Goal: Contribute content: Contribute content

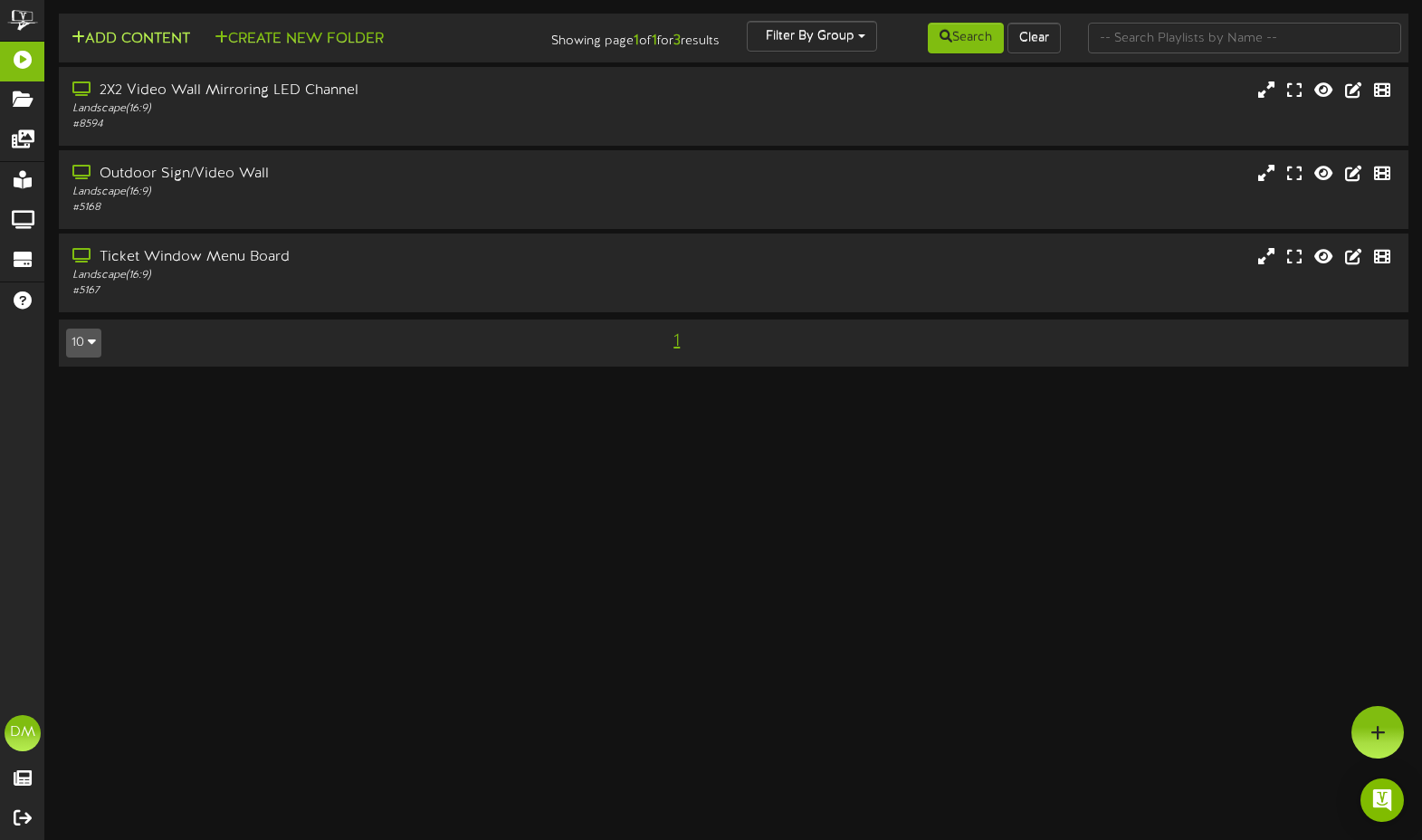
click at [131, 52] on div "Add Content Create New Folder Showing page 1 of 1 for 3 results Filter By Group…" at bounding box center [733, 38] width 1362 height 34
click at [136, 42] on button "Add Content" at bounding box center [130, 39] width 129 height 23
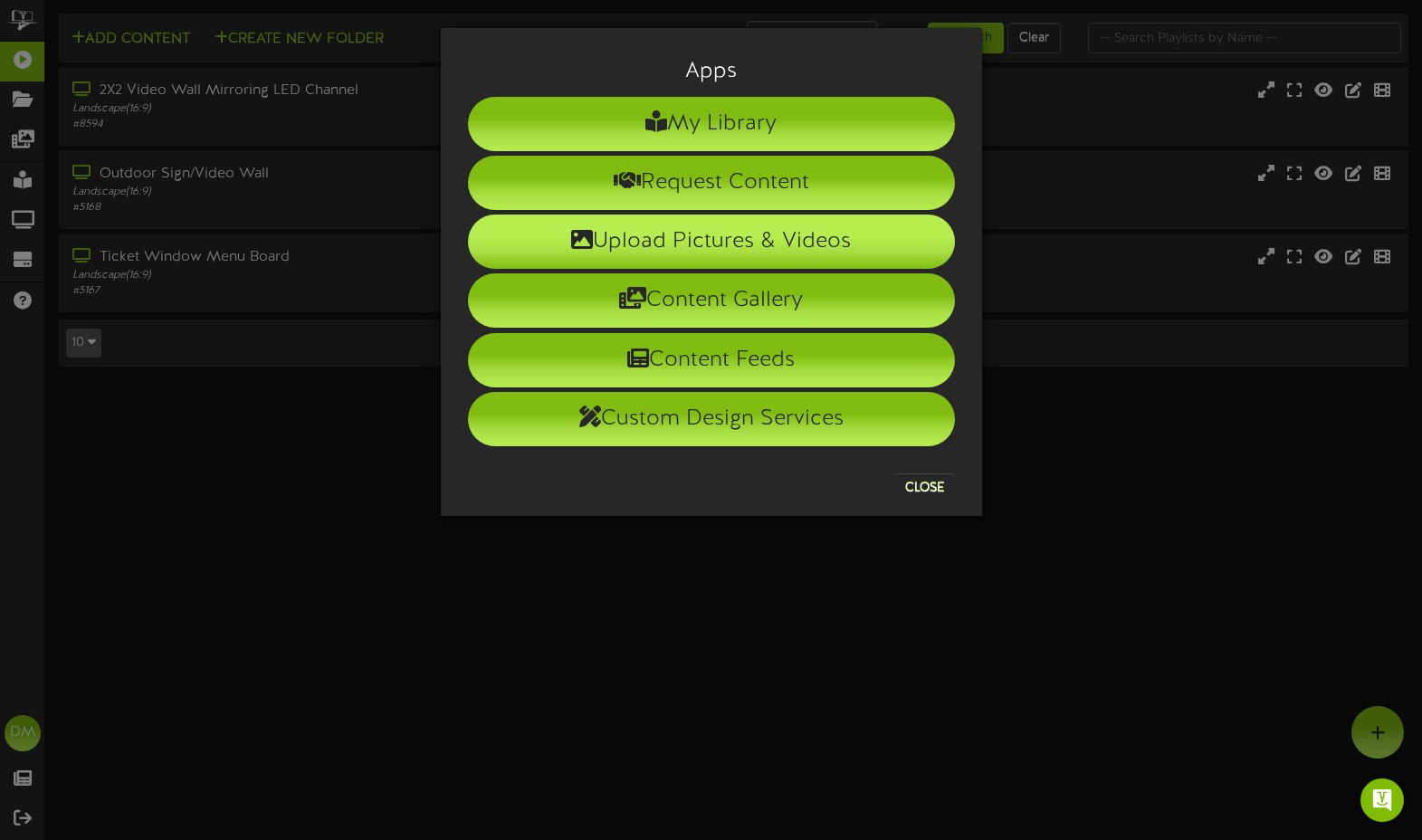
click at [605, 241] on li "Upload Pictures & Videos" at bounding box center [711, 241] width 486 height 54
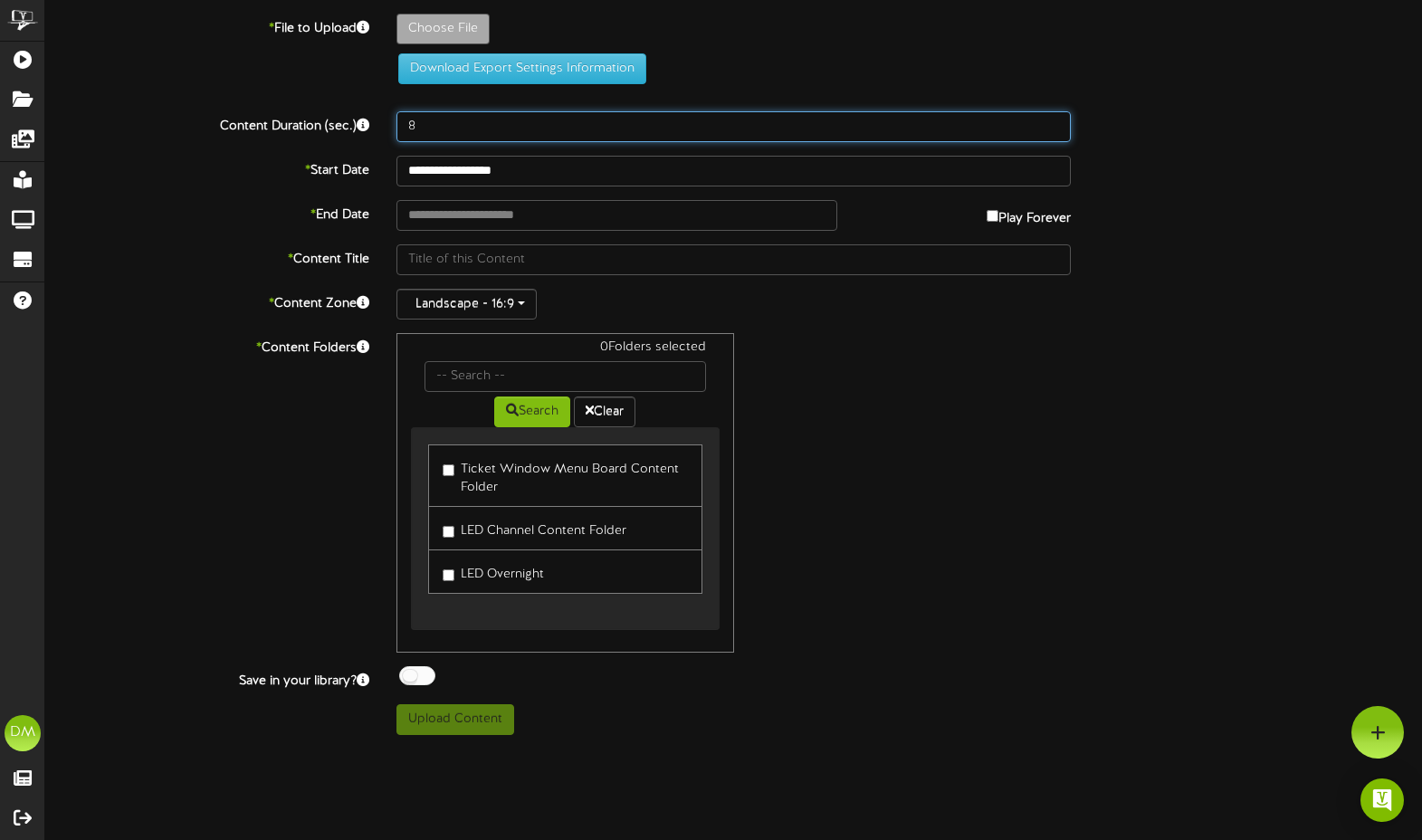
drag, startPoint x: 422, startPoint y: 124, endPoint x: 328, endPoint y: 120, distance: 94.1
click at [328, 120] on div "Content Duration (sec.) 8" at bounding box center [733, 126] width 1404 height 31
type input "5"
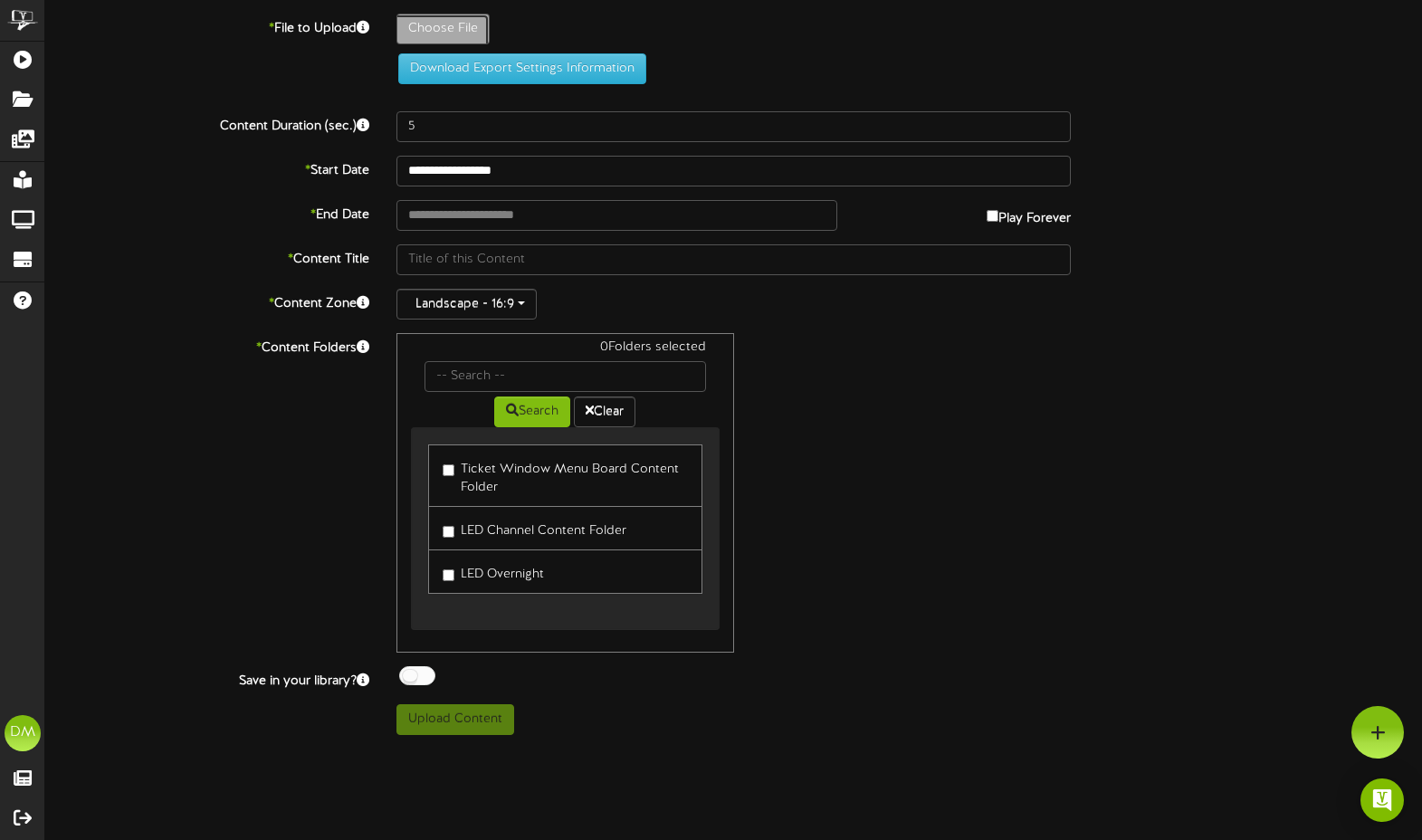
type input "**********"
type input "W-Billboard-ISMO_SLC-052026"
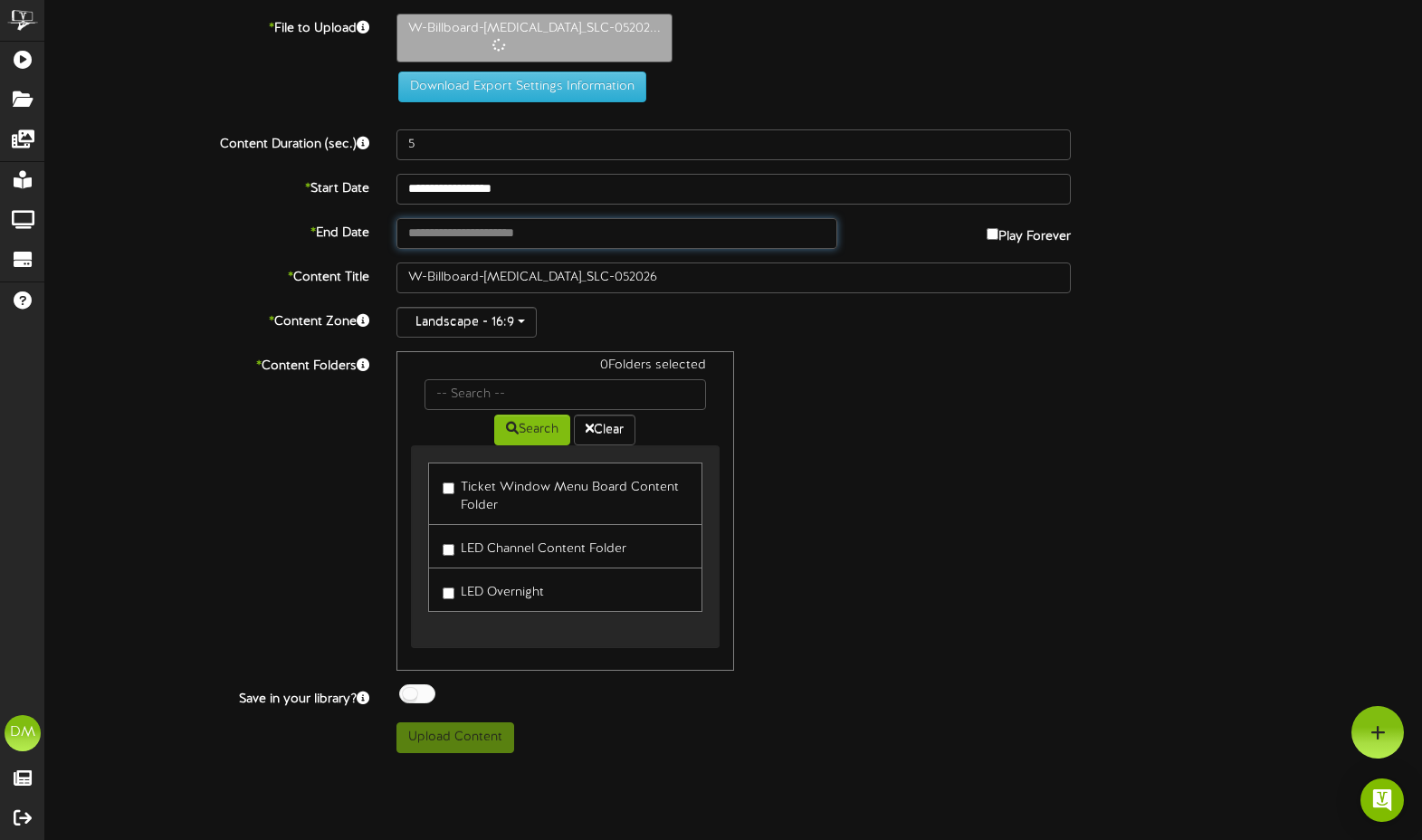
click at [406, 230] on input "text" at bounding box center [616, 233] width 441 height 31
type input "**********"
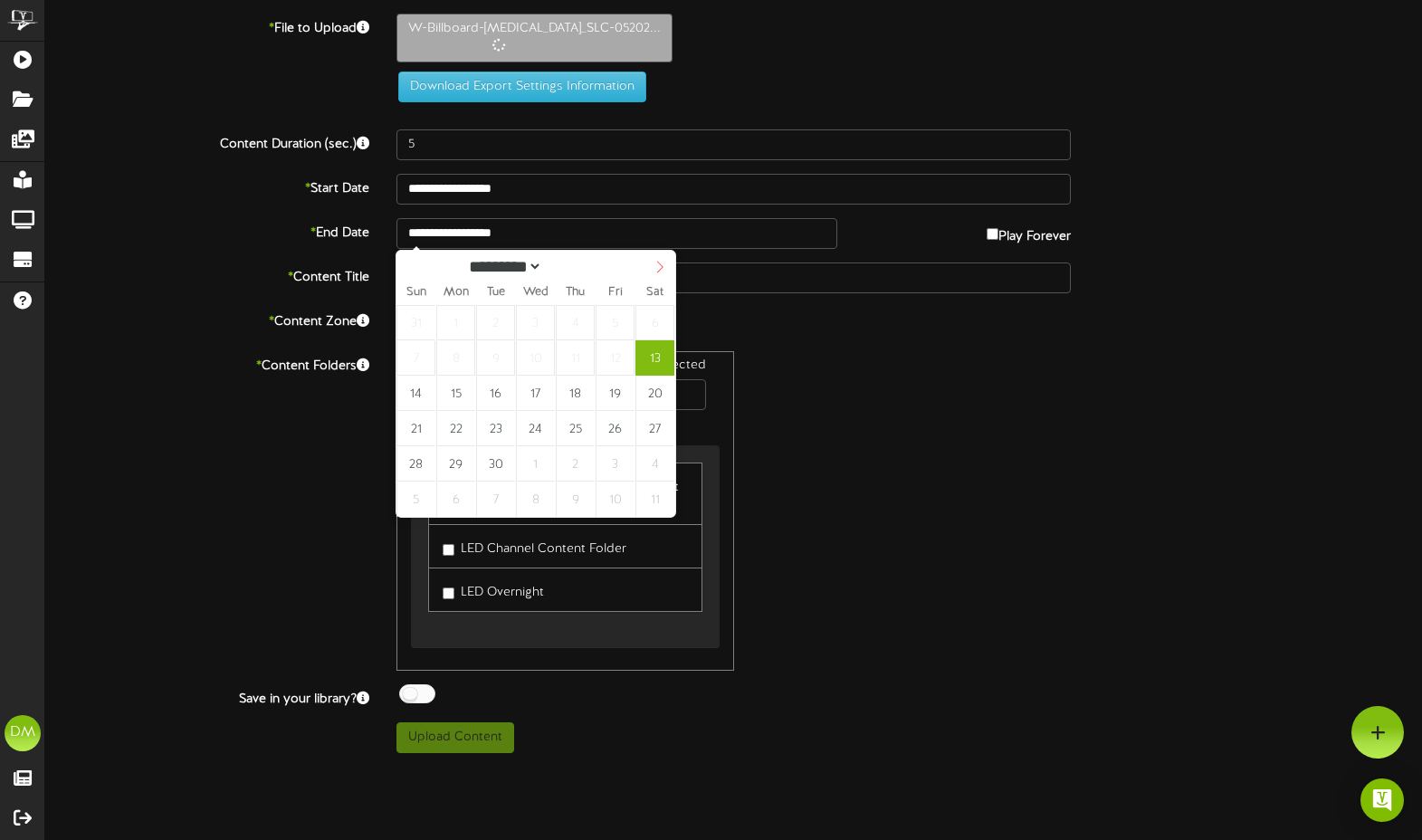
click at [655, 268] on icon at bounding box center [659, 267] width 12 height 12
click at [657, 267] on icon at bounding box center [659, 267] width 12 height 12
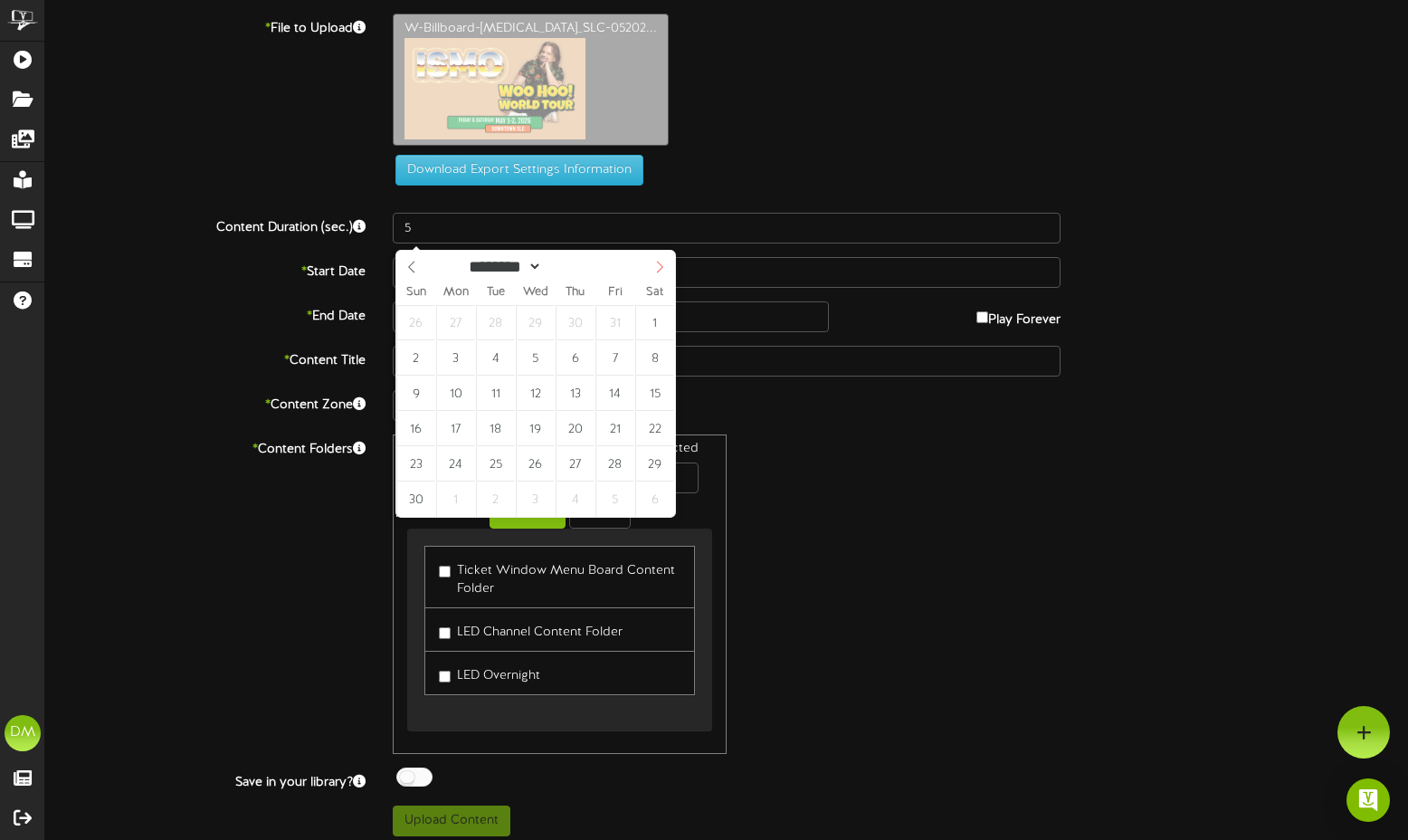
select select "**"
click at [665, 269] on icon at bounding box center [660, 267] width 12 height 12
type input "****"
click at [665, 269] on icon at bounding box center [660, 267] width 12 height 12
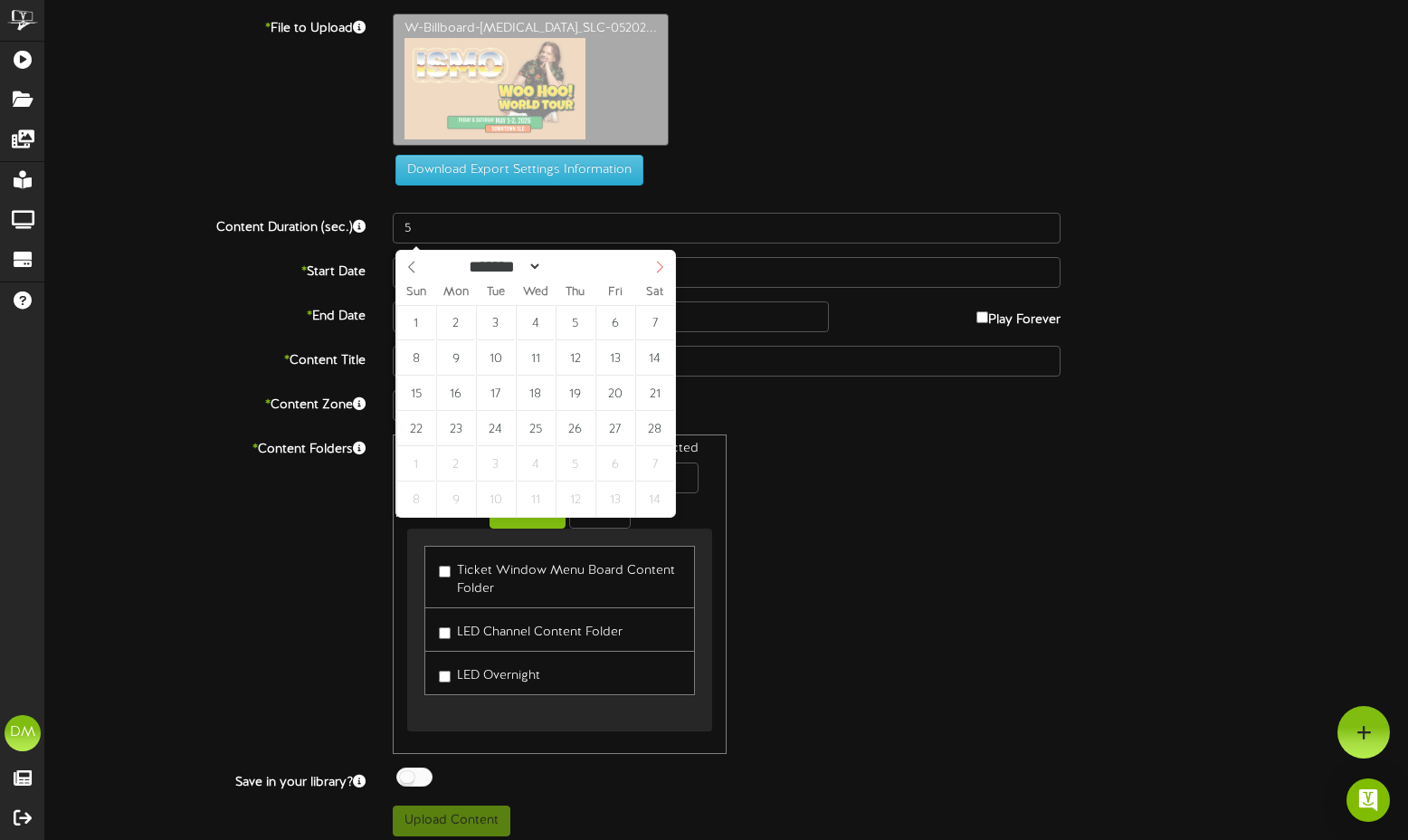
click at [664, 269] on icon at bounding box center [660, 267] width 12 height 12
select select "*"
click at [664, 269] on icon at bounding box center [660, 267] width 12 height 12
type input "**********"
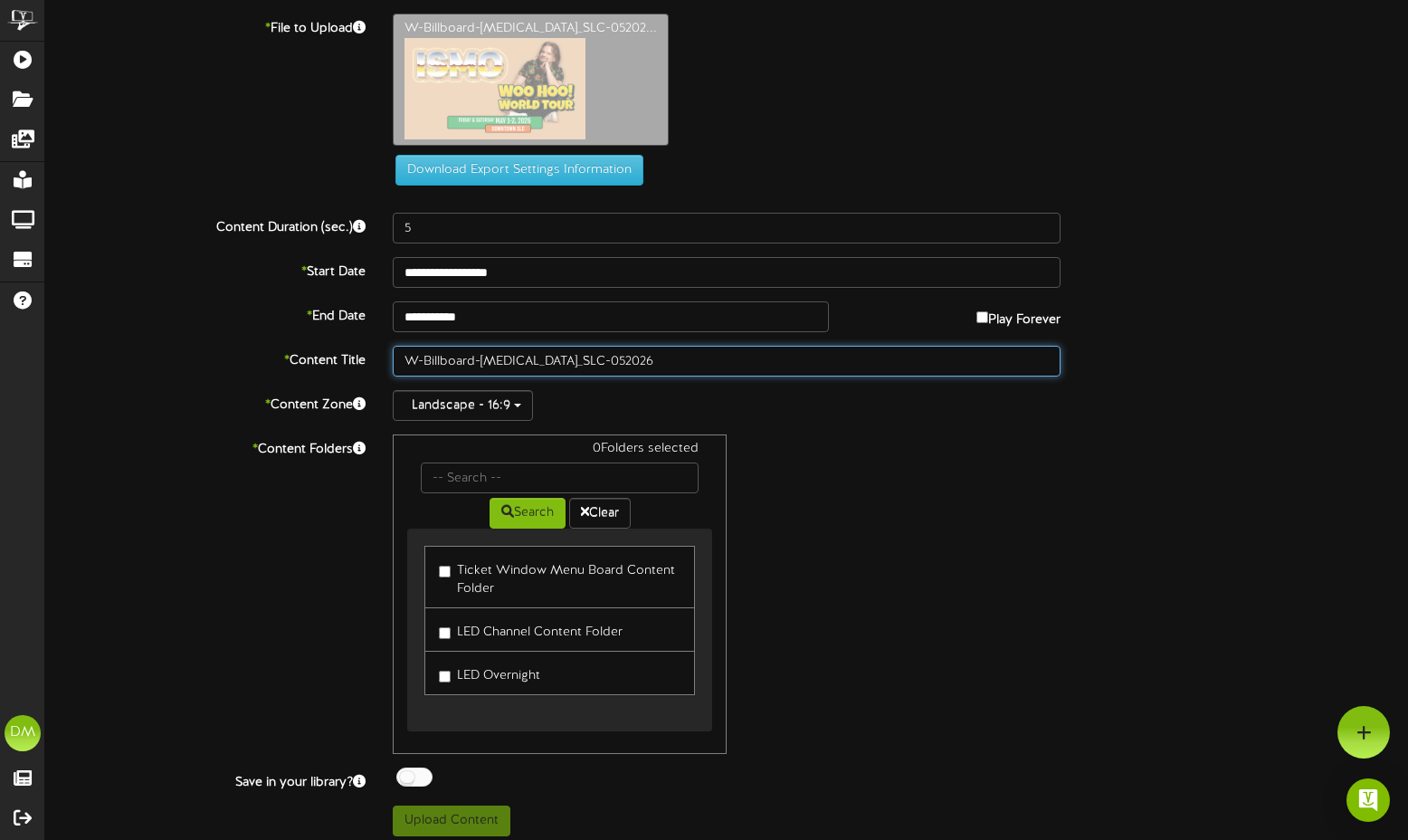
drag, startPoint x: 481, startPoint y: 355, endPoint x: 243, endPoint y: 315, distance: 241.3
click at [243, 315] on div "**********" at bounding box center [726, 424] width 1363 height 823
drag, startPoint x: 436, startPoint y: 362, endPoint x: 468, endPoint y: 361, distance: 32.0
click at [469, 361] on input "ISMO_SLC-052026" at bounding box center [726, 361] width 668 height 31
type input "[MEDICAL_DATA] (05/2026)"
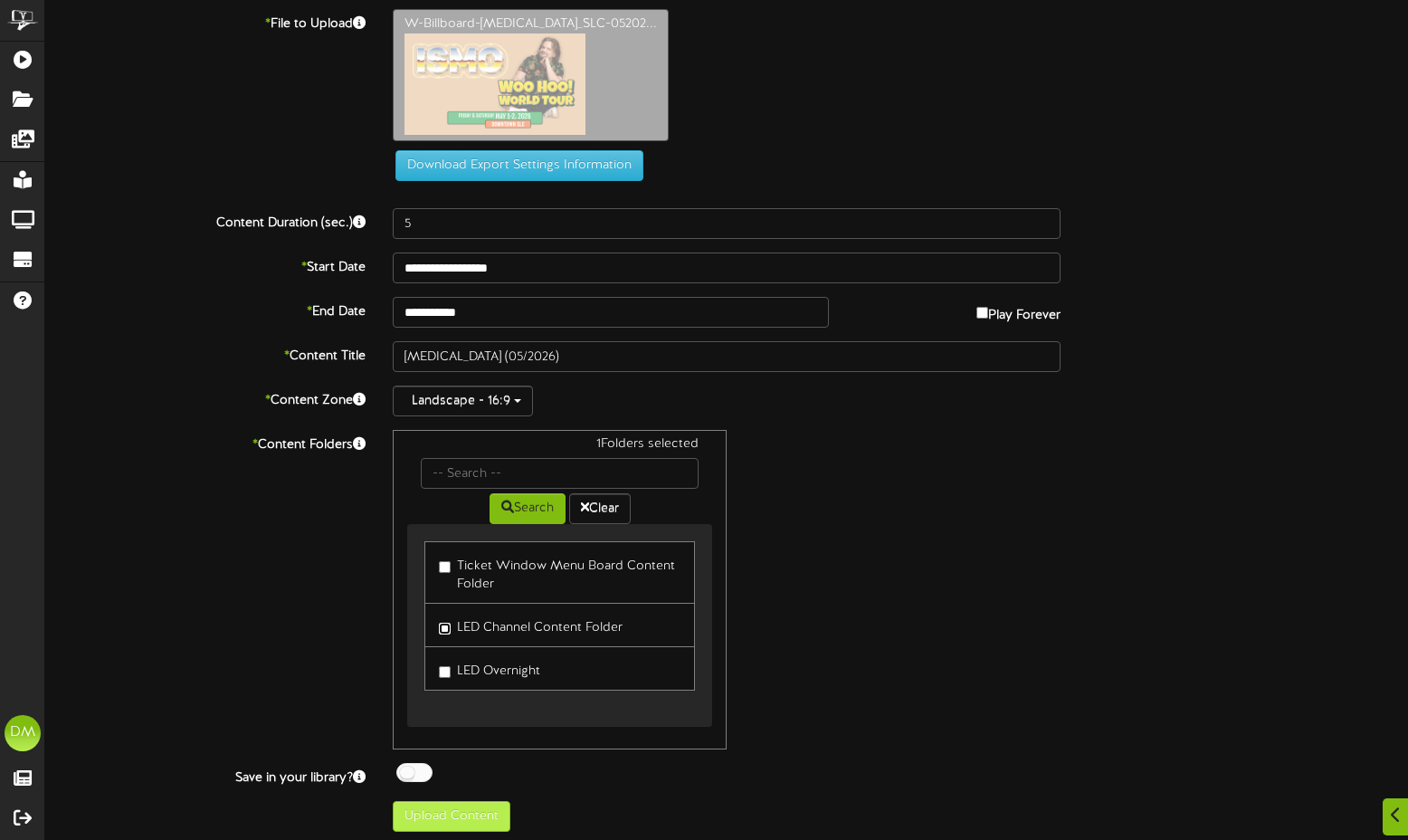
scroll to position [10, 0]
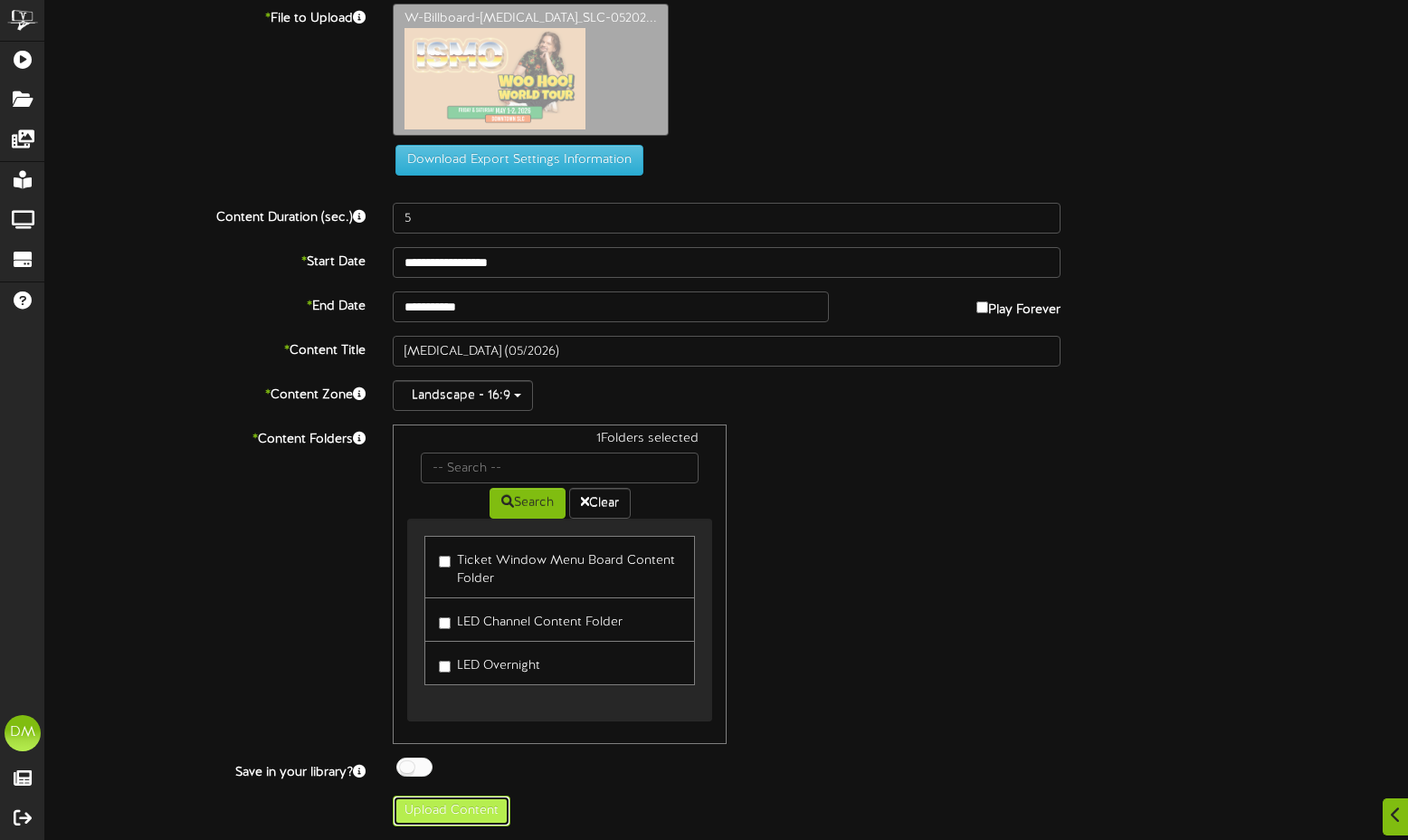
click at [459, 797] on button "Upload Content" at bounding box center [451, 810] width 118 height 31
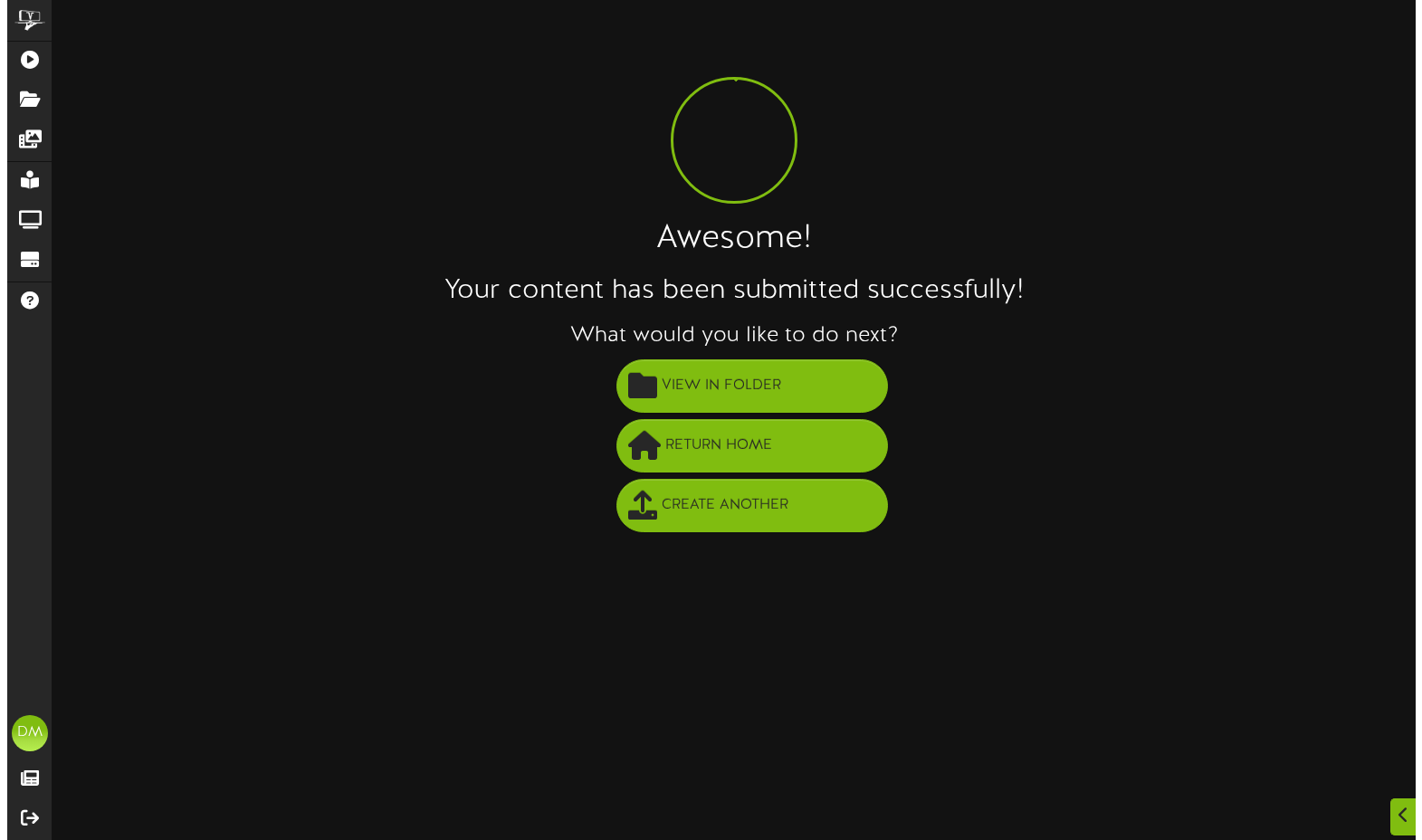
scroll to position [0, 0]
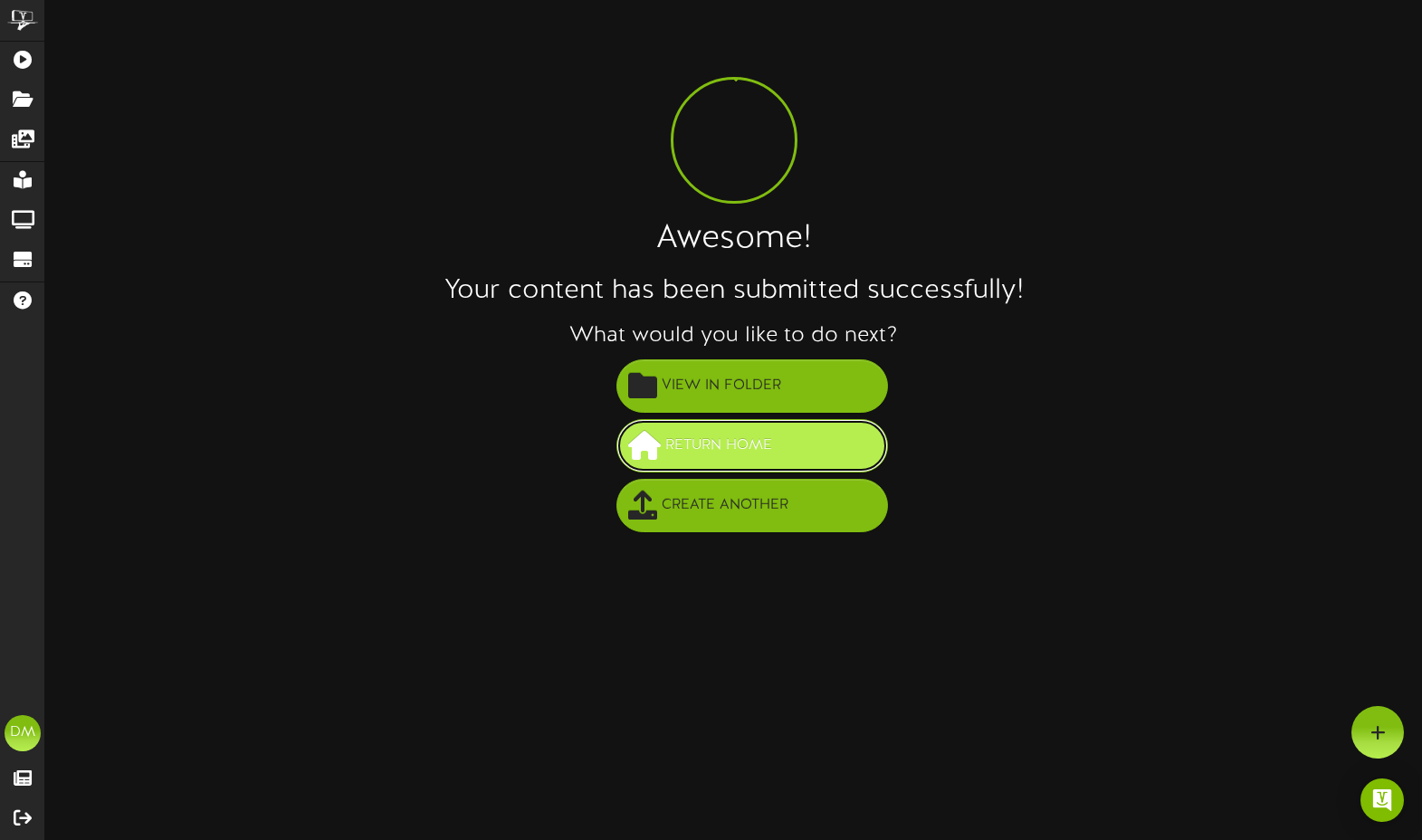
click at [688, 432] on span "Return Home" at bounding box center [718, 445] width 116 height 30
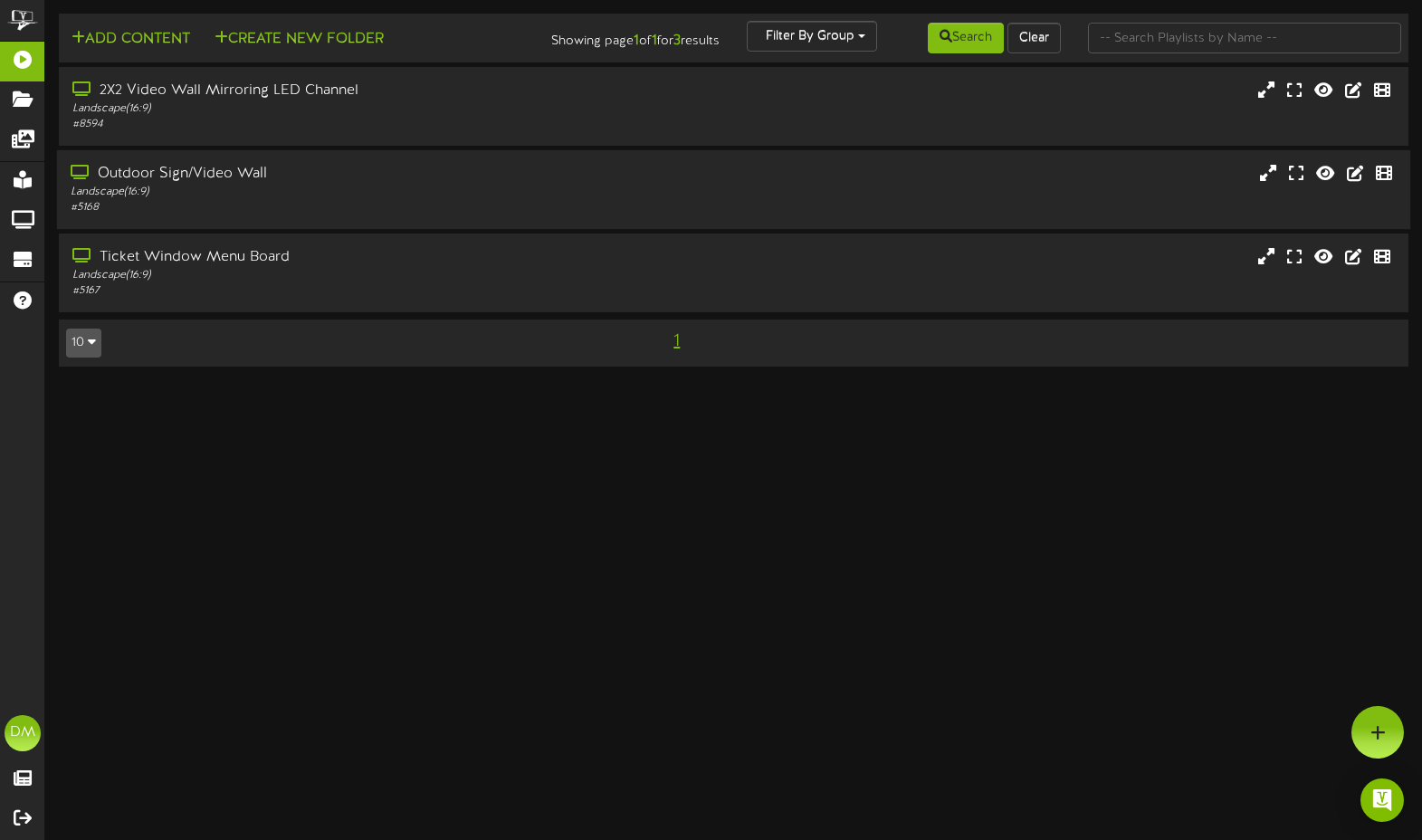
click at [185, 197] on div "Landscape ( 16:9 )" at bounding box center [339, 192] width 537 height 15
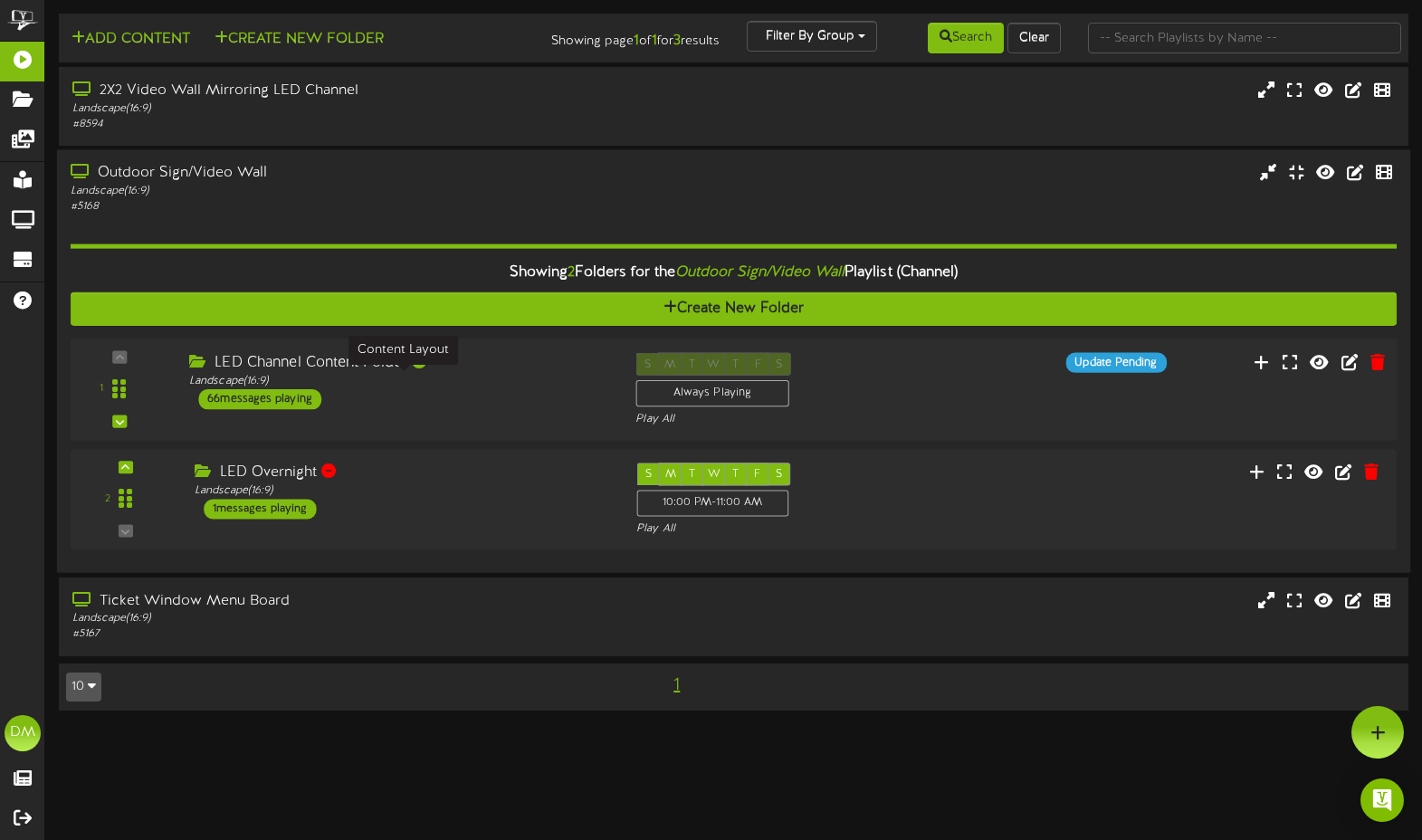
click at [270, 382] on div "Landscape ( 16:9 )" at bounding box center [399, 381] width 419 height 15
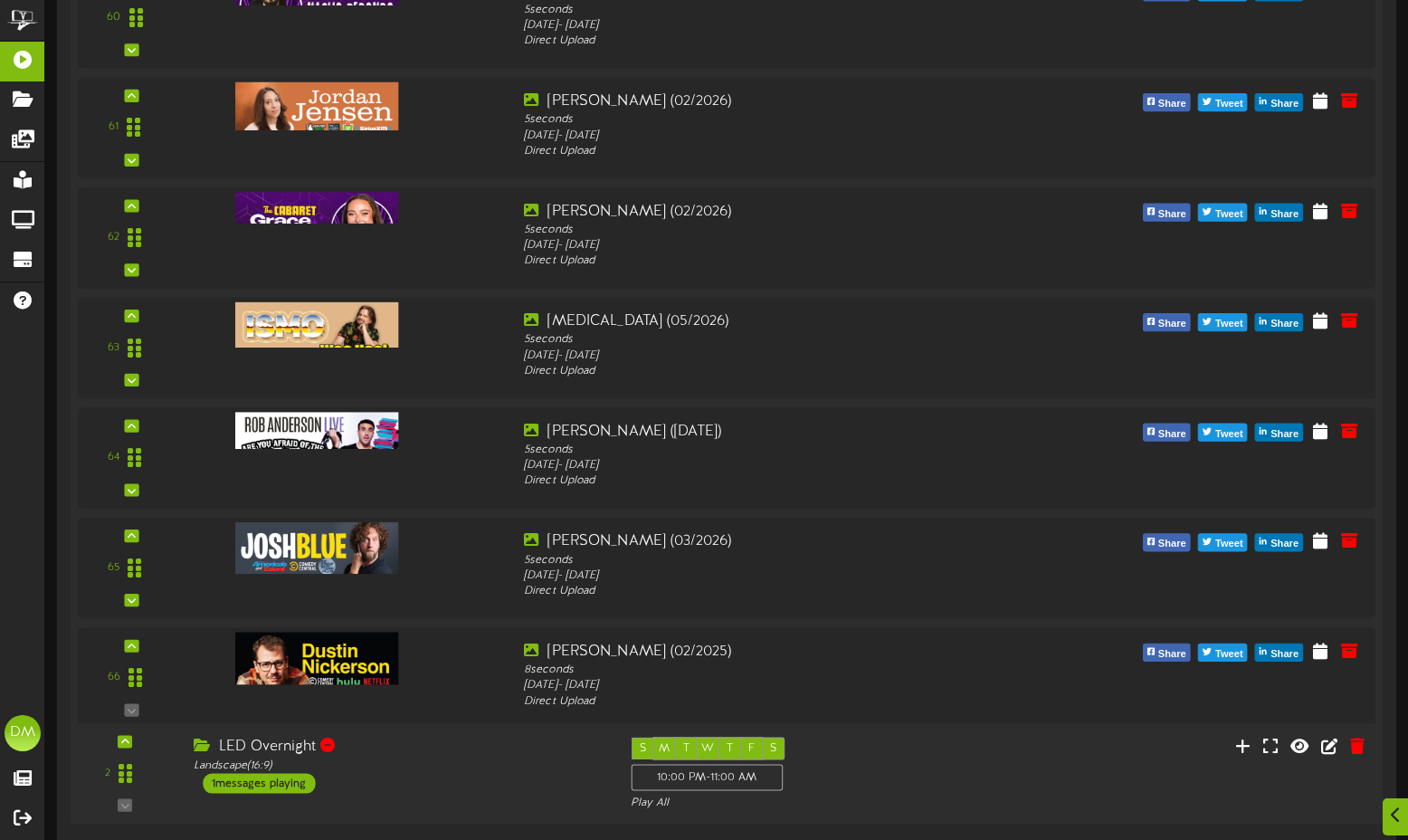
scroll to position [7167, 0]
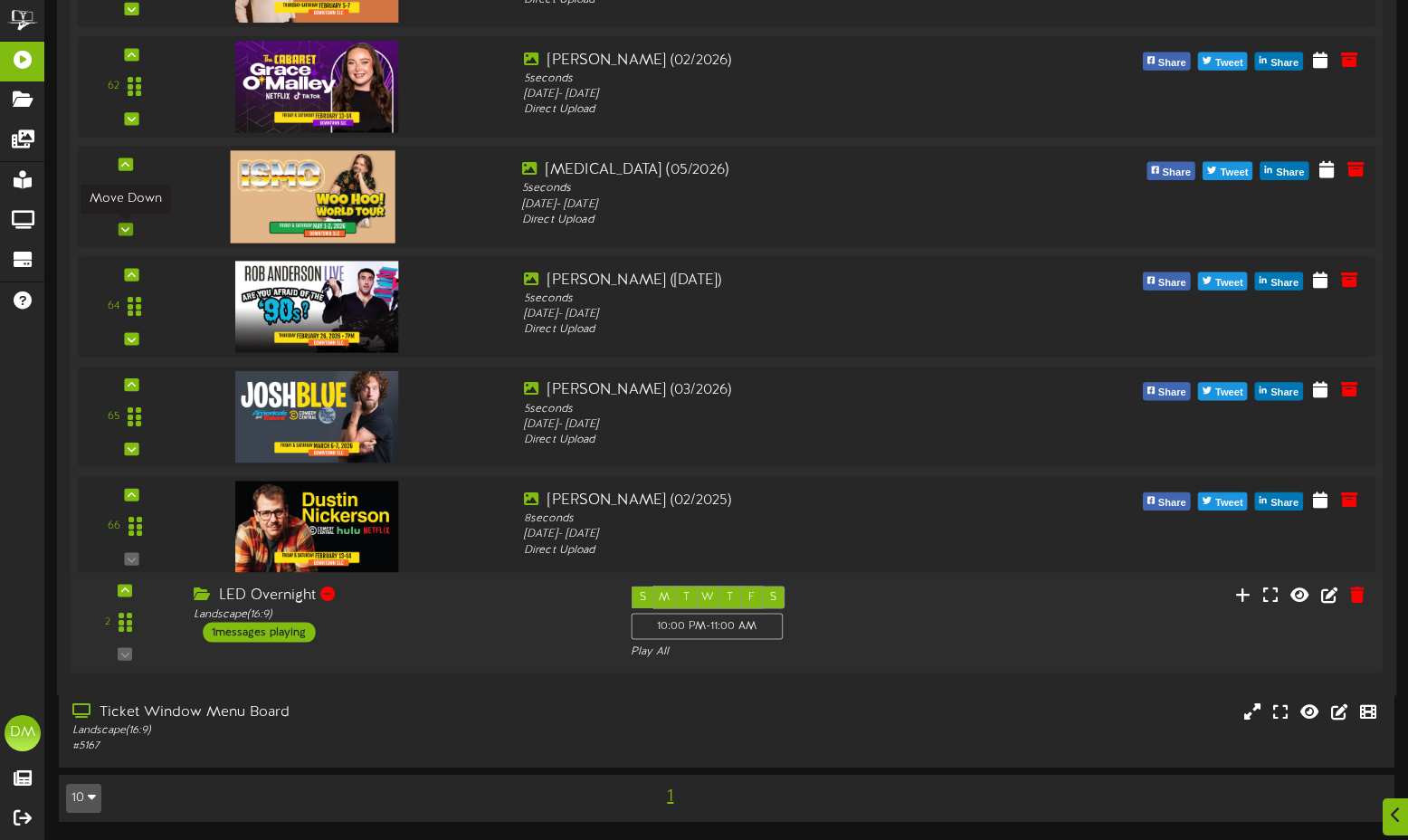
click at [126, 225] on icon at bounding box center [125, 228] width 9 height 9
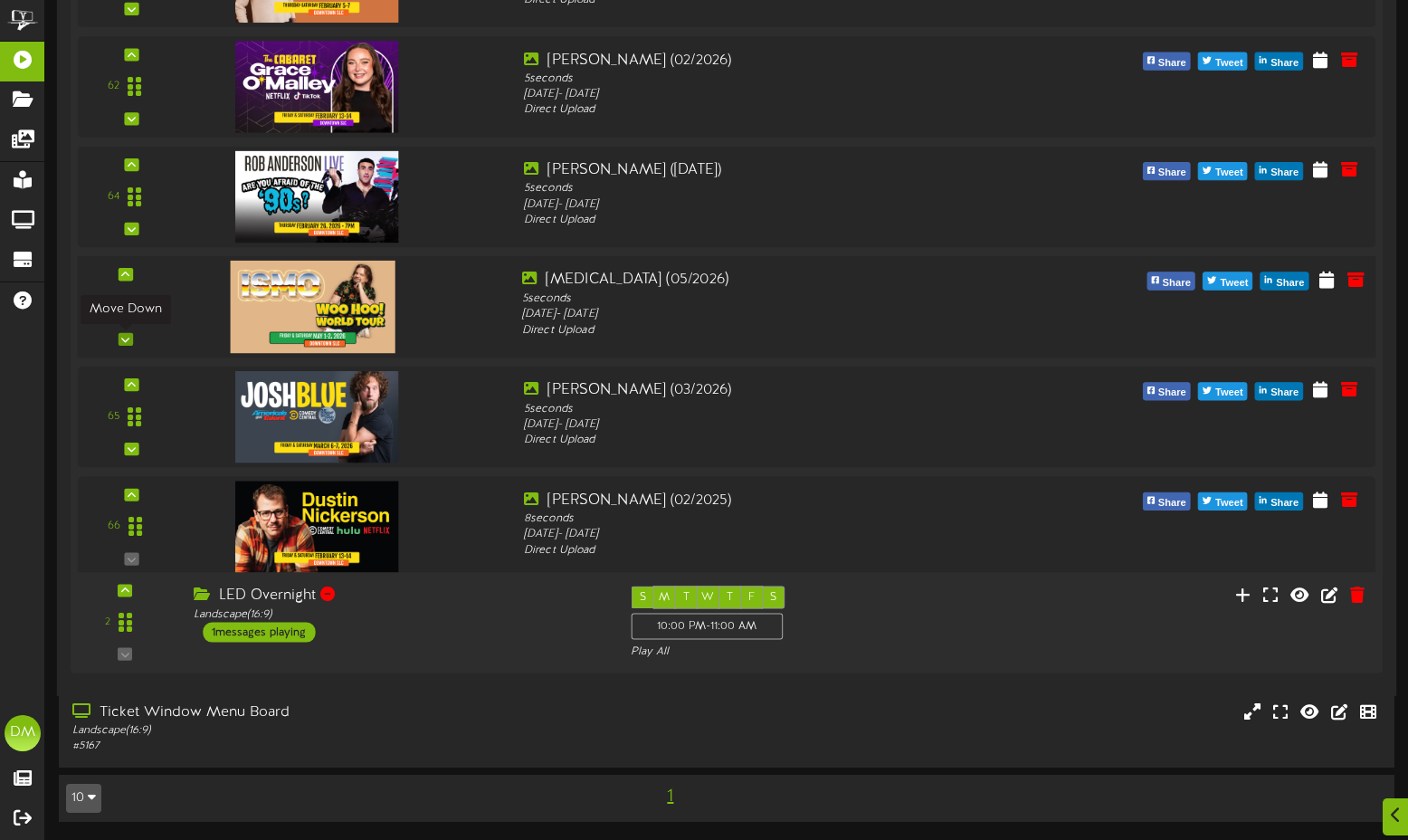
click at [122, 335] on icon at bounding box center [125, 338] width 9 height 9
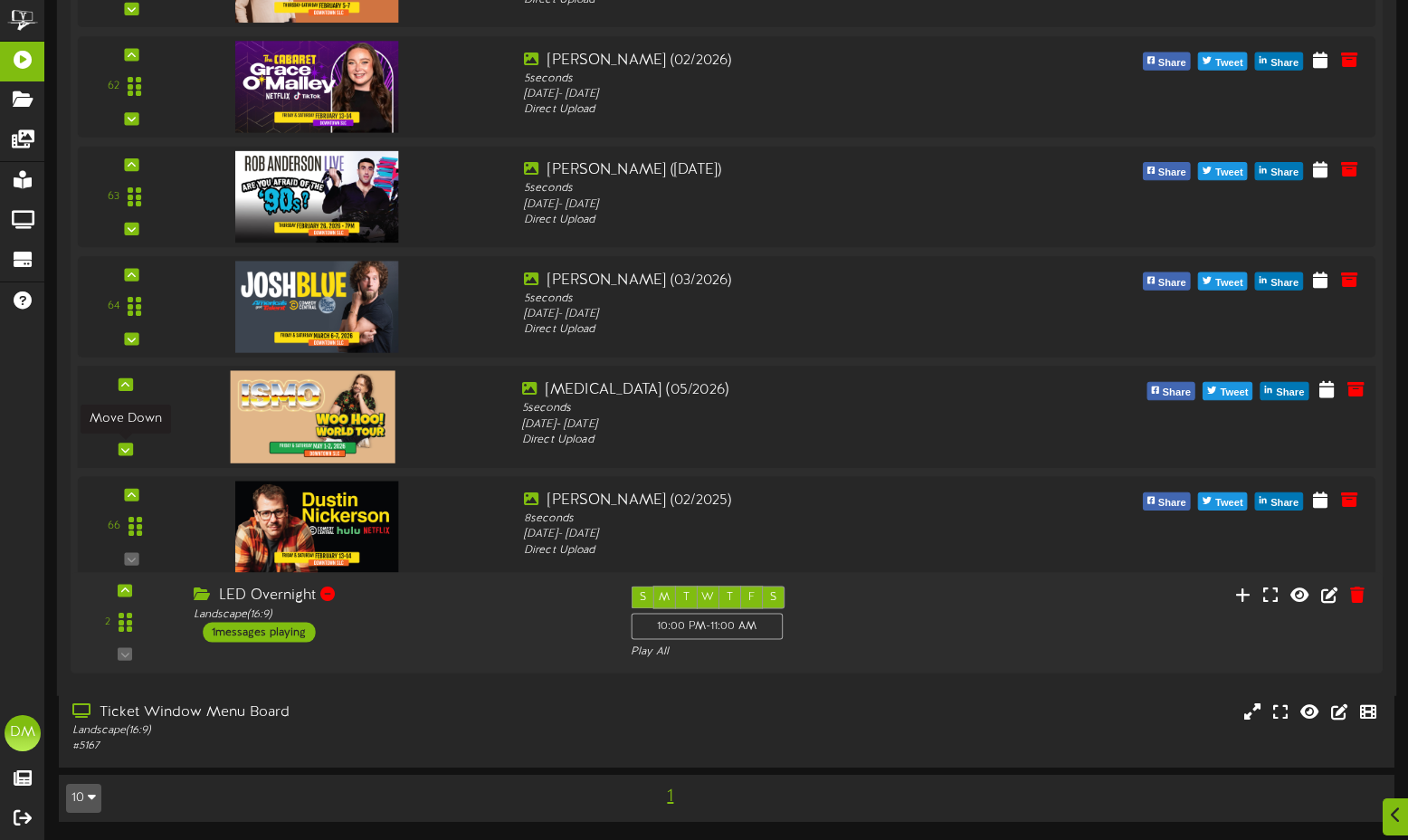
click at [128, 450] on icon at bounding box center [125, 448] width 9 height 9
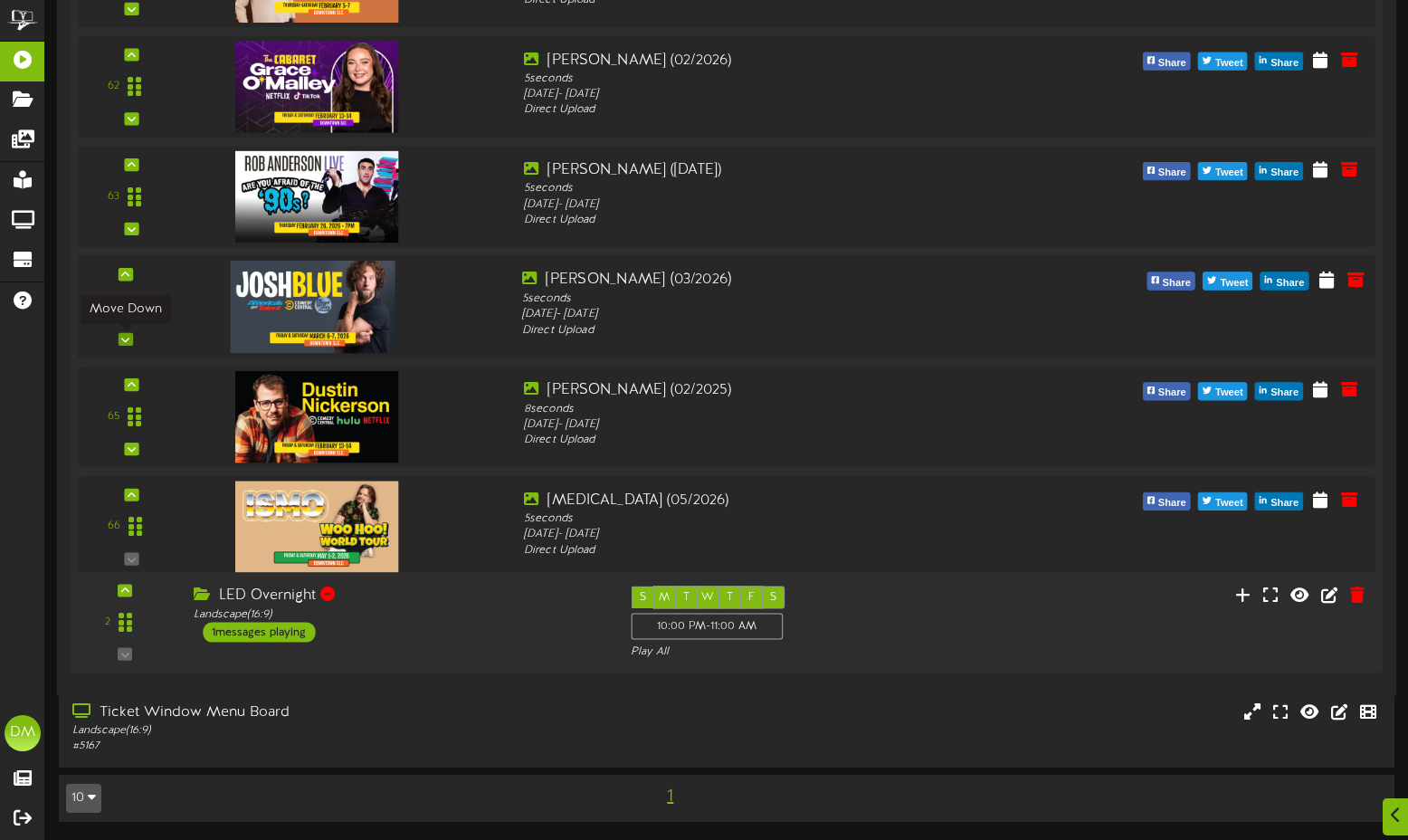
click at [130, 337] on div at bounding box center [125, 338] width 14 height 12
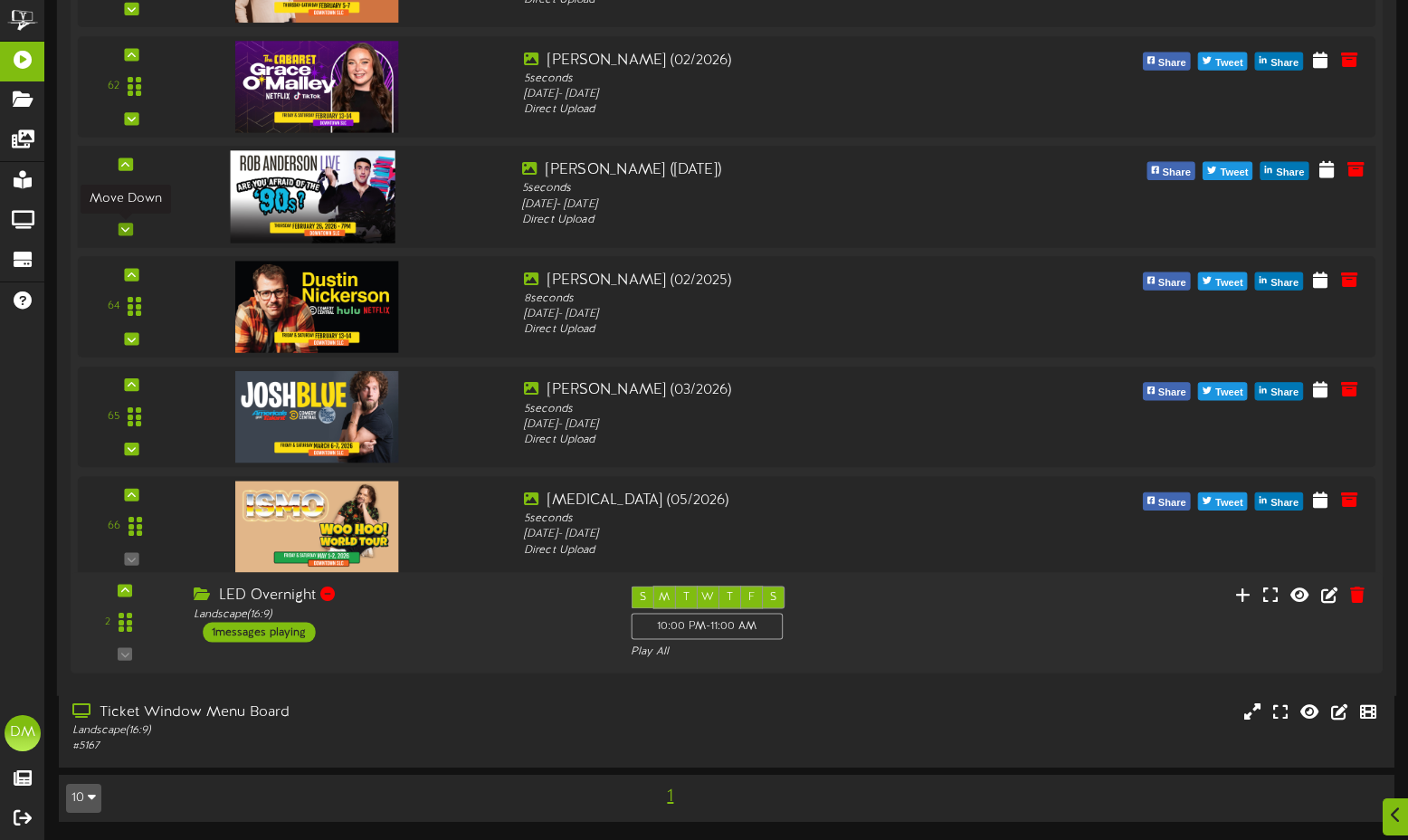
click at [125, 226] on icon at bounding box center [125, 228] width 9 height 9
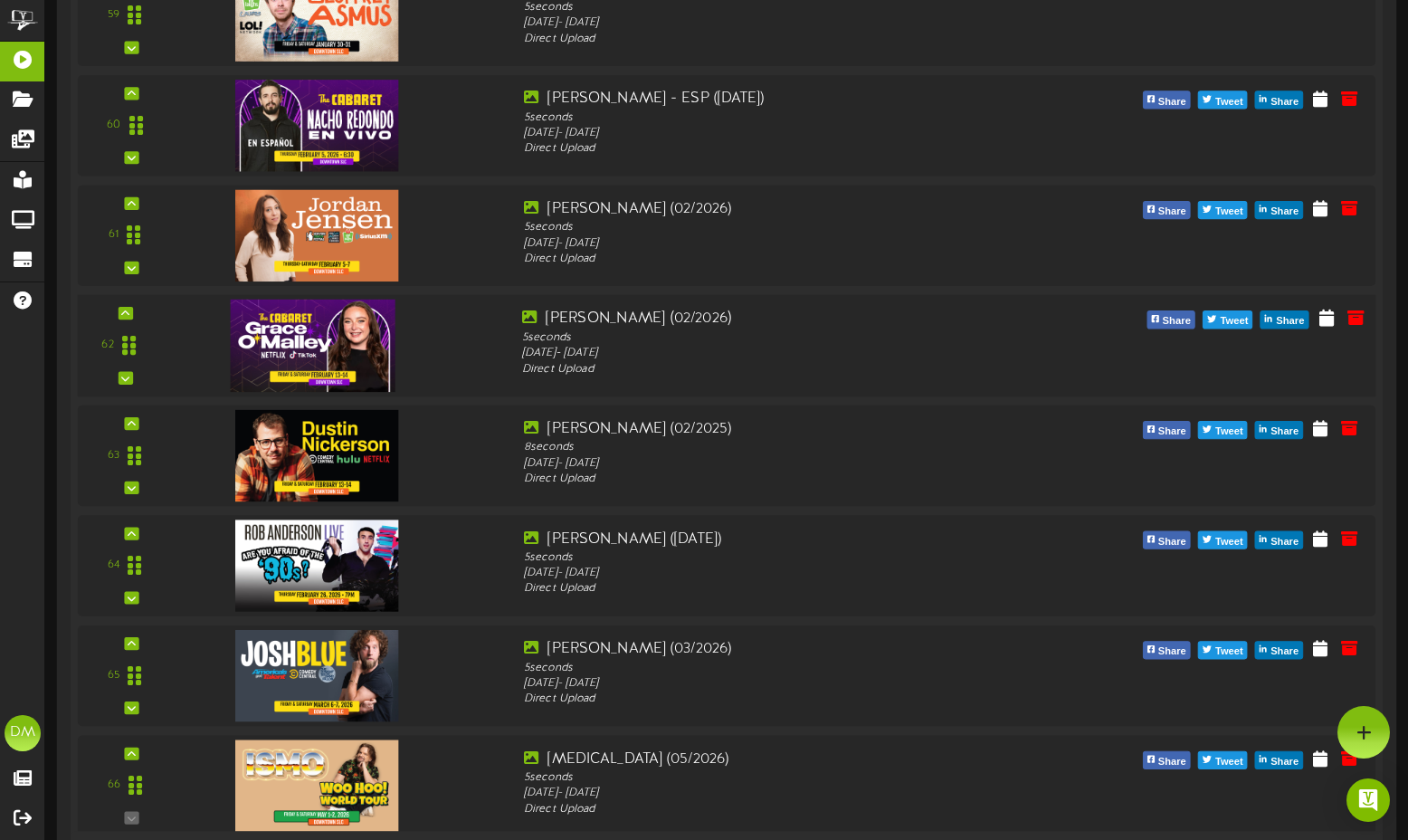
scroll to position [6903, 0]
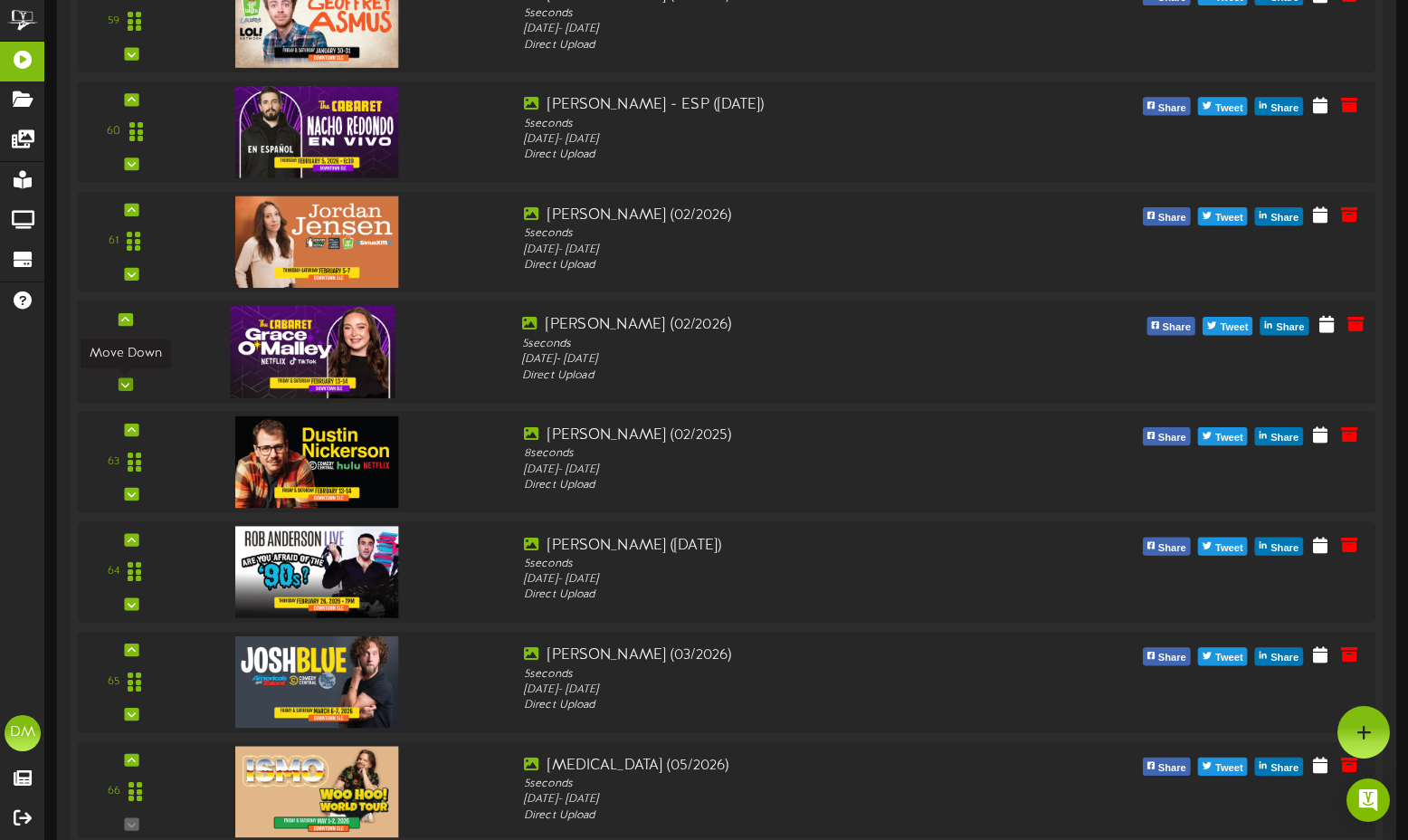
click at [123, 383] on icon at bounding box center [125, 384] width 9 height 9
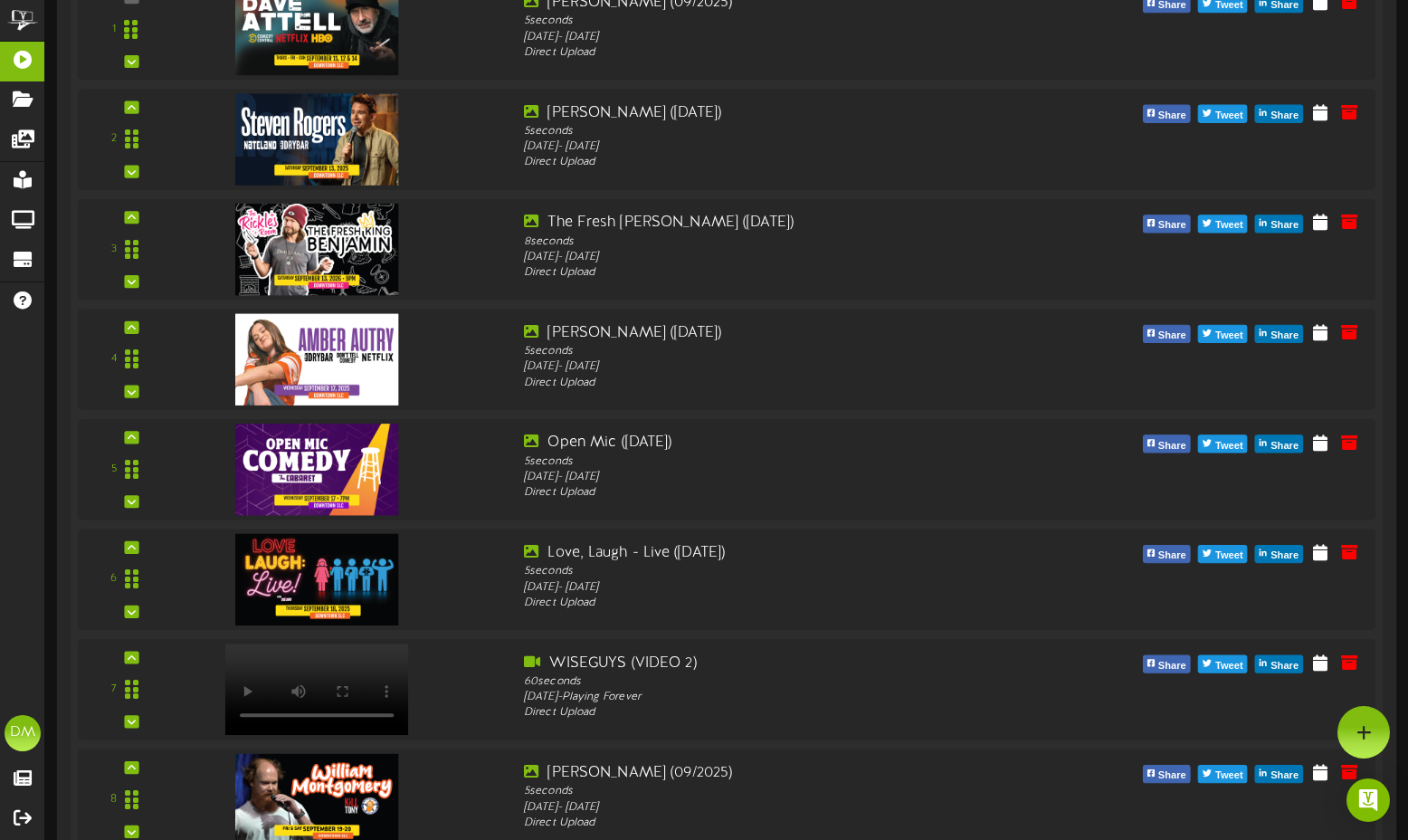
scroll to position [0, 0]
